Goal: Task Accomplishment & Management: Manage account settings

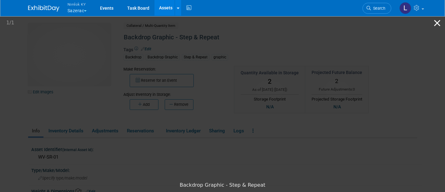
click at [439, 22] on button "Close gallery" at bounding box center [437, 23] width 16 height 15
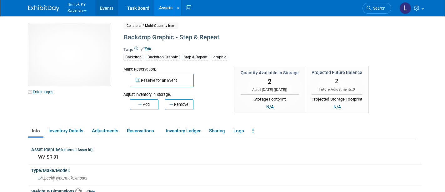
click at [110, 8] on link "Events" at bounding box center [106, 8] width 23 height 16
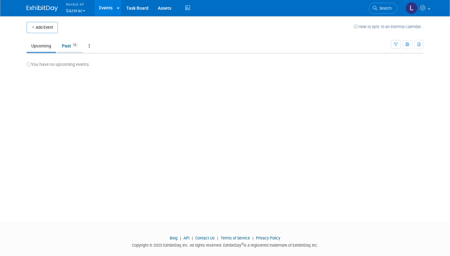
click at [69, 46] on link "Past 12" at bounding box center [70, 46] width 26 height 12
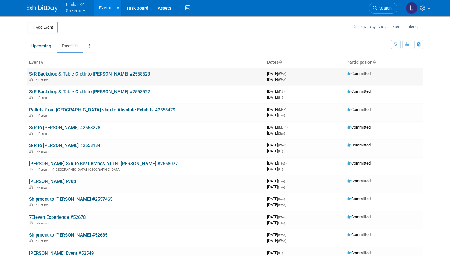
click at [97, 73] on link "S/R Backdrop & Table Cloth to [PERSON_NAME] #2558523" at bounding box center [89, 74] width 121 height 6
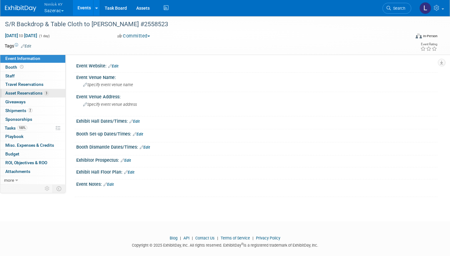
click at [39, 93] on span "Asset Reservations 3" at bounding box center [26, 93] width 43 height 5
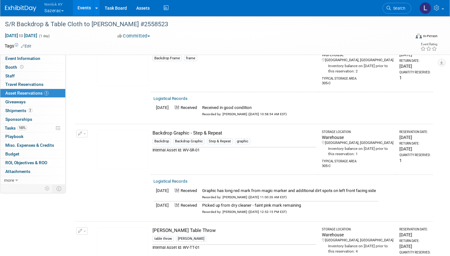
scroll to position [46, 0]
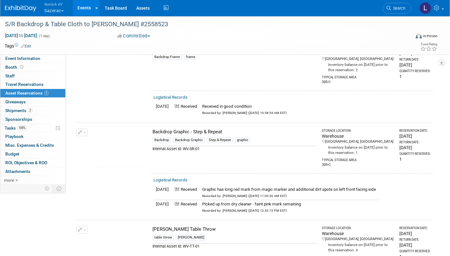
click at [83, 129] on button "button" at bounding box center [82, 132] width 12 height 7
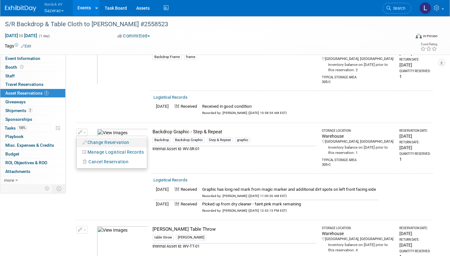
click at [115, 139] on button "Change Reservation" at bounding box center [106, 142] width 53 height 8
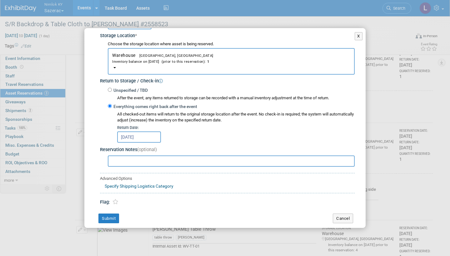
scroll to position [104, 0]
click at [359, 35] on button "X" at bounding box center [359, 36] width 8 height 8
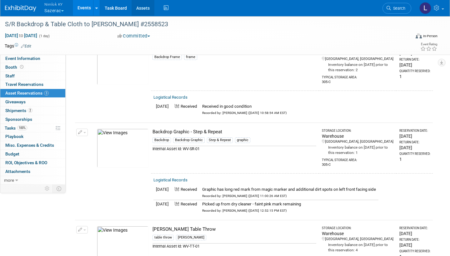
click at [143, 9] on link "Assets" at bounding box center [143, 8] width 23 height 16
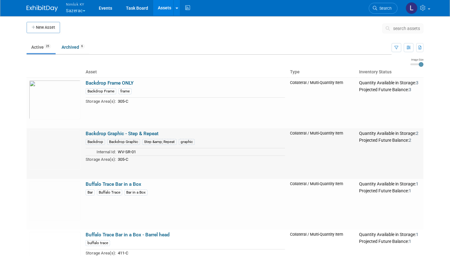
click at [122, 132] on link "Backdrop Graphic - Step & Repeat" at bounding box center [122, 134] width 73 height 6
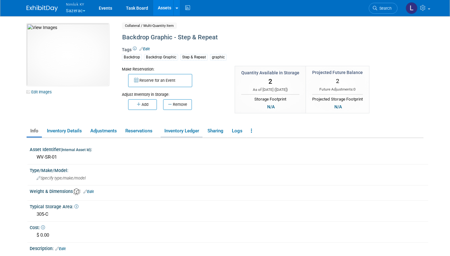
click at [181, 131] on link "Inventory Ledger" at bounding box center [182, 131] width 42 height 11
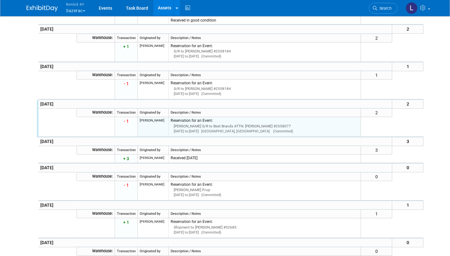
scroll to position [421, 0]
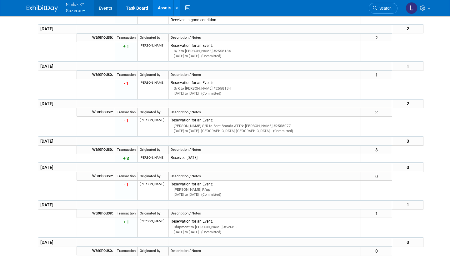
click at [107, 7] on link "Events" at bounding box center [105, 8] width 23 height 16
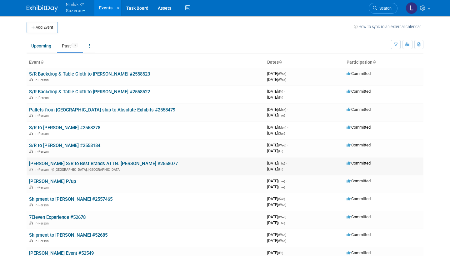
click at [111, 161] on link "[PERSON_NAME] S/R to Best Brands ATTN: [PERSON_NAME] #2558077" at bounding box center [103, 164] width 149 height 6
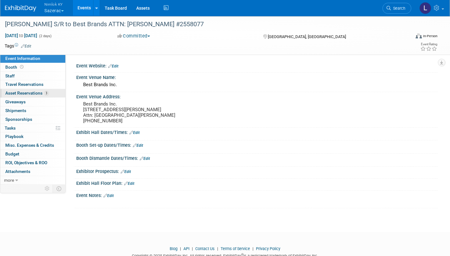
click at [36, 94] on span "Asset Reservations 3" at bounding box center [26, 93] width 43 height 5
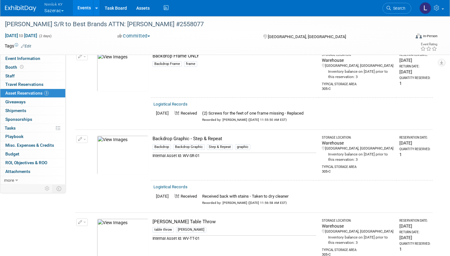
scroll to position [38, 0]
click at [85, 136] on button "button" at bounding box center [82, 139] width 12 height 7
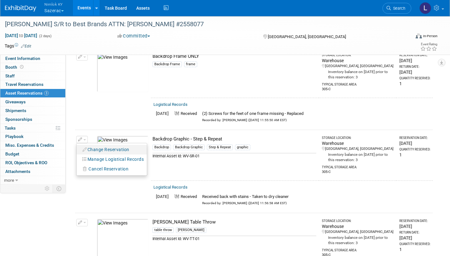
click at [103, 147] on button "Change Reservation" at bounding box center [106, 150] width 53 height 8
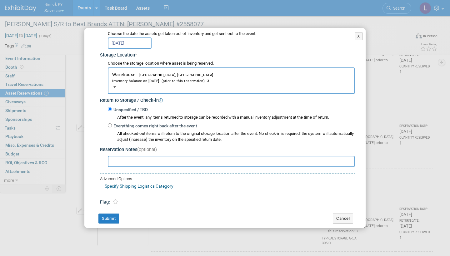
scroll to position [50, 0]
click at [343, 214] on button "Cancel" at bounding box center [343, 219] width 20 height 10
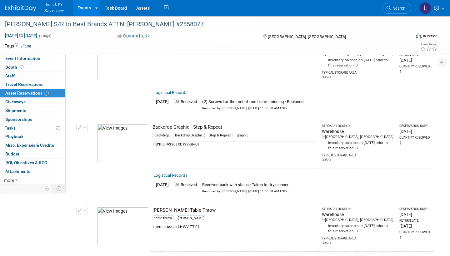
click at [173, 90] on link "Logistical Records" at bounding box center [170, 92] width 34 height 5
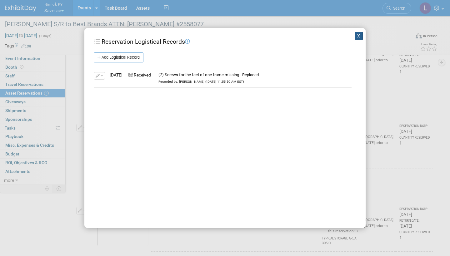
click at [359, 36] on button "X" at bounding box center [359, 36] width 8 height 8
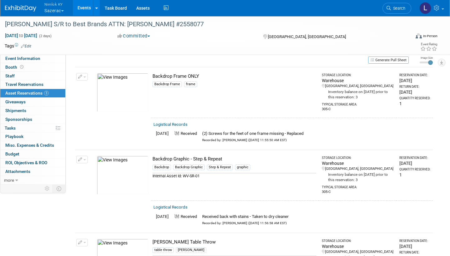
scroll to position [18, 0]
click at [85, 74] on button "button" at bounding box center [82, 76] width 12 height 7
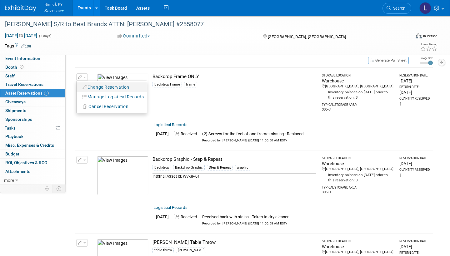
click at [100, 83] on button "Change Reservation" at bounding box center [106, 87] width 53 height 8
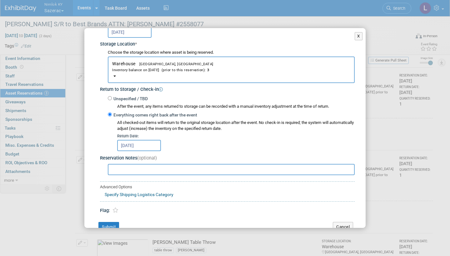
scroll to position [97, 0]
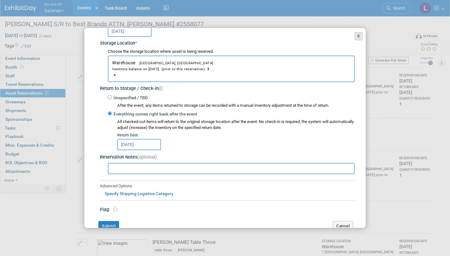
click at [360, 34] on button "X" at bounding box center [359, 36] width 8 height 8
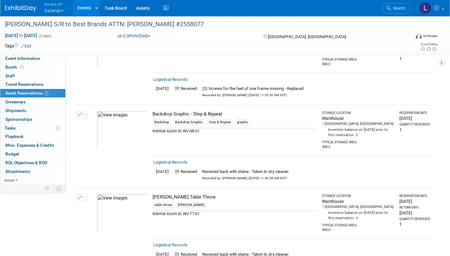
scroll to position [65, 0]
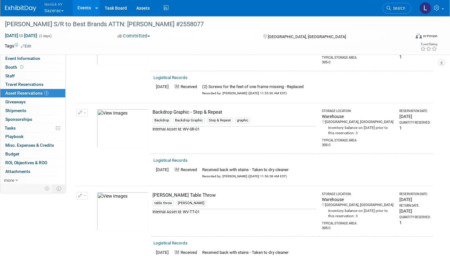
click at [86, 193] on button "button" at bounding box center [82, 195] width 12 height 7
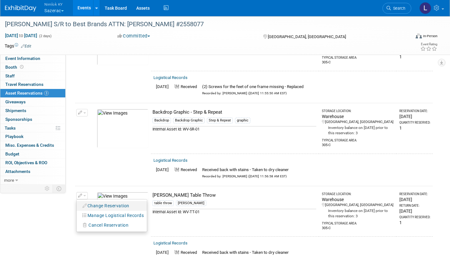
click at [99, 203] on button "Change Reservation" at bounding box center [106, 206] width 53 height 8
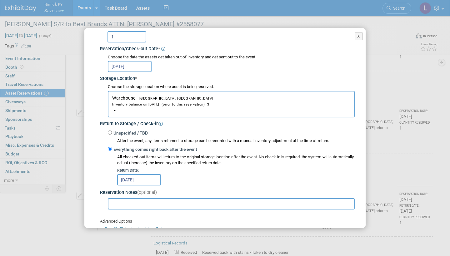
scroll to position [64, 0]
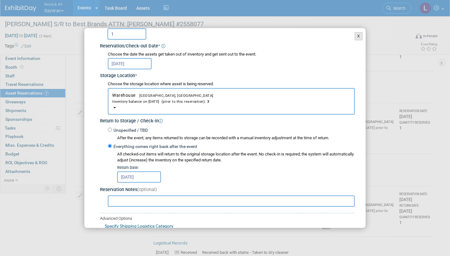
click at [357, 37] on button "X" at bounding box center [359, 36] width 8 height 8
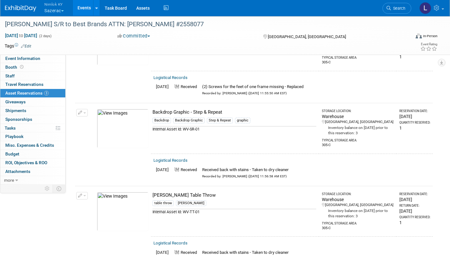
click at [84, 111] on button "button" at bounding box center [82, 112] width 12 height 7
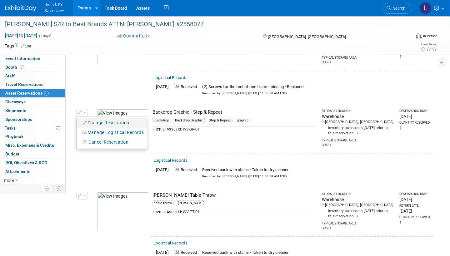
click at [103, 120] on button "Change Reservation" at bounding box center [106, 123] width 53 height 8
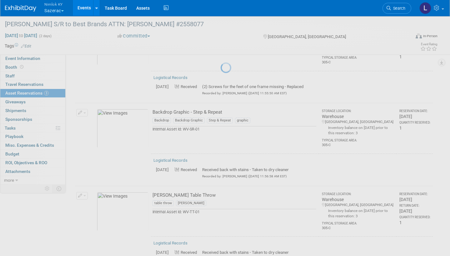
select select "9"
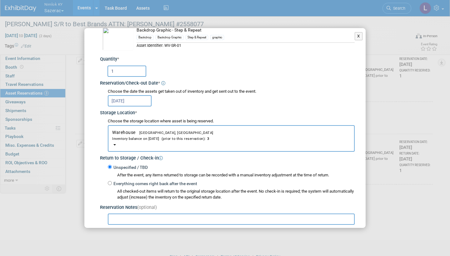
scroll to position [28, 0]
click at [112, 180] on label "Everything comes right back after the event" at bounding box center [154, 183] width 85 height 6
click at [112, 181] on input "Everything comes right back after the event" at bounding box center [110, 183] width 4 height 4
radio input "true"
select select "6"
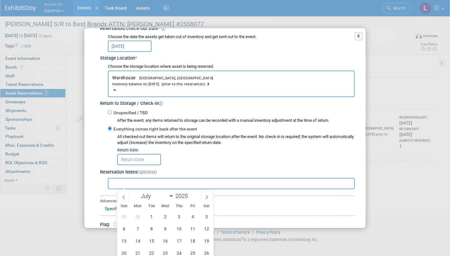
scroll to position [167, 0]
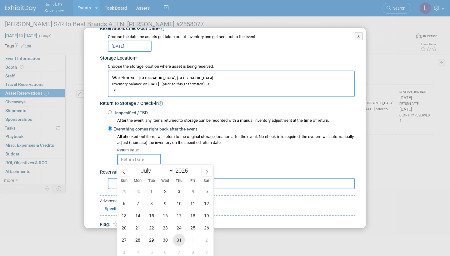
click at [181, 237] on span "31" at bounding box center [179, 240] width 12 height 12
type input "Jul 31, 2025"
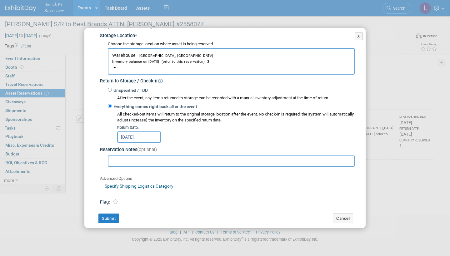
scroll to position [104, 0]
click at [111, 214] on button "Submit" at bounding box center [108, 219] width 21 height 10
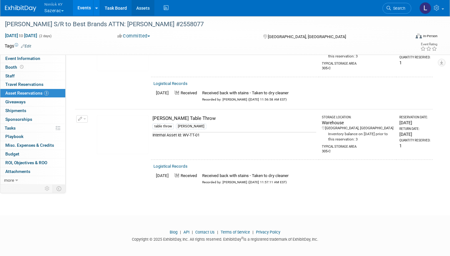
click at [146, 7] on link "Assets" at bounding box center [143, 8] width 23 height 16
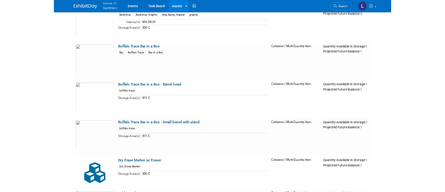
scroll to position [123, 0]
